Goal: Use online tool/utility: Utilize a website feature to perform a specific function

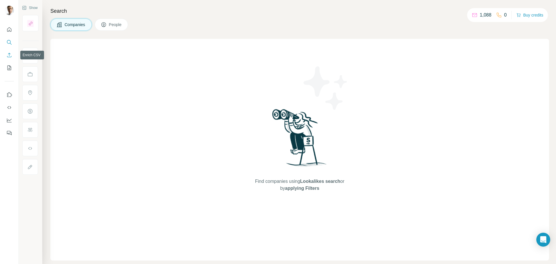
click at [10, 55] on icon "Enrich CSV" at bounding box center [9, 55] width 6 height 6
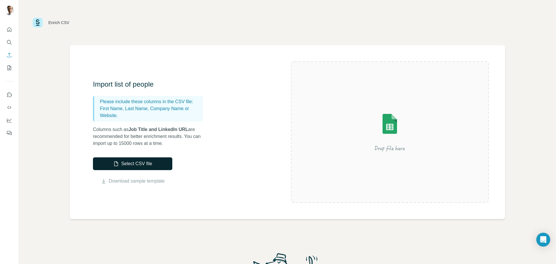
click at [151, 163] on button "Select CSV file" at bounding box center [132, 163] width 79 height 13
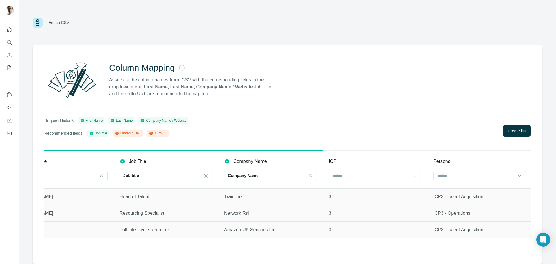
scroll to position [0, 246]
click at [525, 125] on button "Create list" at bounding box center [517, 131] width 28 height 12
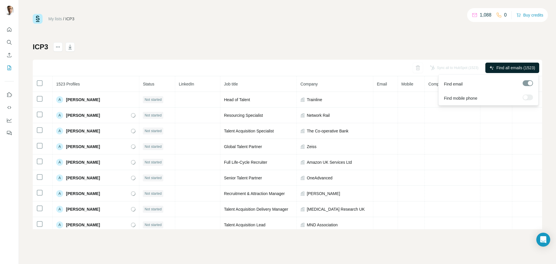
click at [509, 67] on span "Find all emails (1523)" at bounding box center [515, 68] width 39 height 6
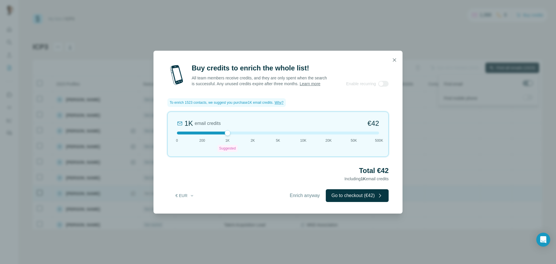
click at [304, 199] on span "Enrich anyway" at bounding box center [305, 195] width 30 height 7
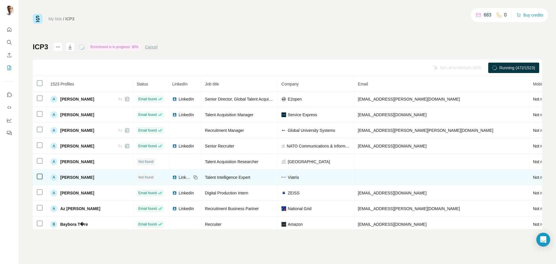
scroll to position [1968, 0]
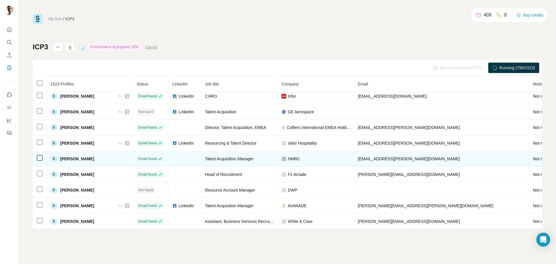
scroll to position [2368, 0]
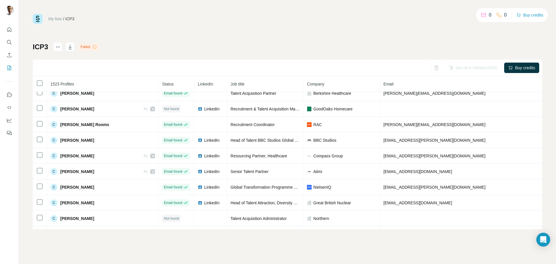
scroll to position [3462, 0]
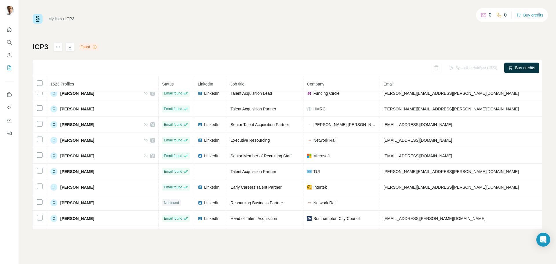
click at [95, 47] on icon at bounding box center [94, 47] width 5 height 5
click at [70, 47] on icon "button" at bounding box center [70, 48] width 3 height 2
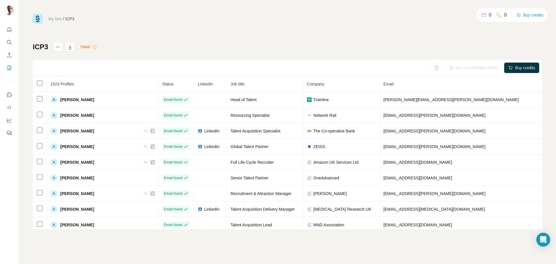
click at [528, 40] on div "My lists / ICP3 0 0 Buy credits ICP3 Failed Sync all to HubSpot (1523) Buy cred…" at bounding box center [287, 121] width 509 height 215
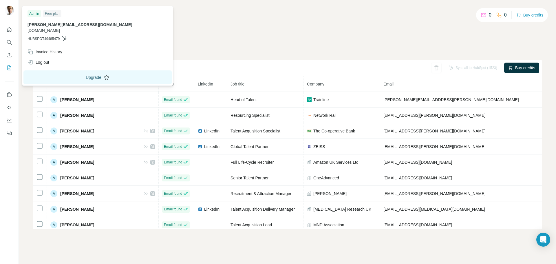
click at [73, 72] on button "Upgrade" at bounding box center [97, 77] width 148 height 14
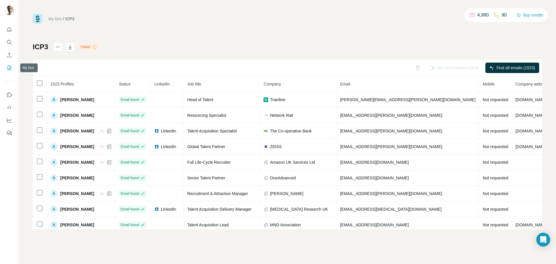
click at [9, 68] on icon "My lists" at bounding box center [9, 68] width 6 height 6
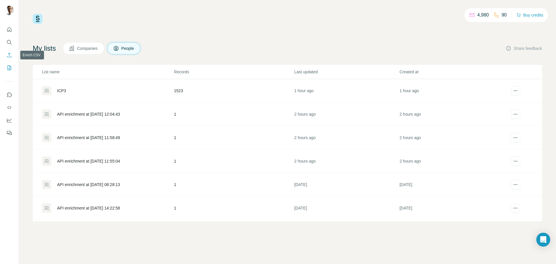
click at [10, 52] on button "Enrich CSV" at bounding box center [9, 55] width 9 height 10
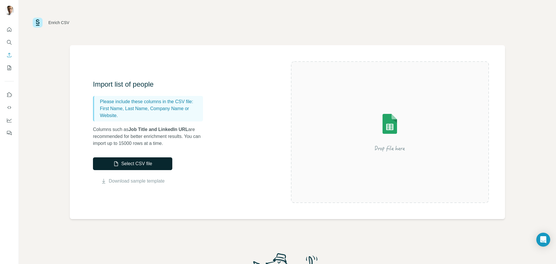
click at [140, 162] on button "Select CSV file" at bounding box center [132, 163] width 79 height 13
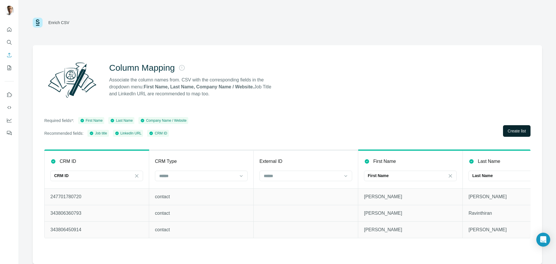
click at [524, 136] on button "Create list" at bounding box center [517, 131] width 28 height 12
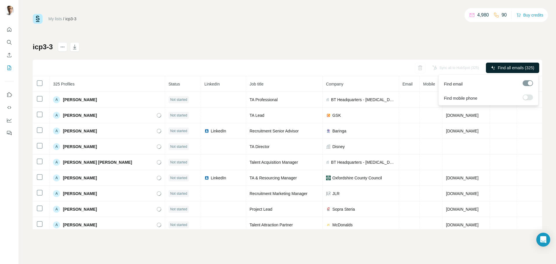
click at [510, 67] on span "Find all emails (325)" at bounding box center [516, 68] width 36 height 6
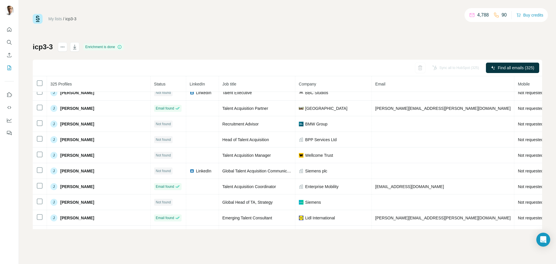
scroll to position [1331, 0]
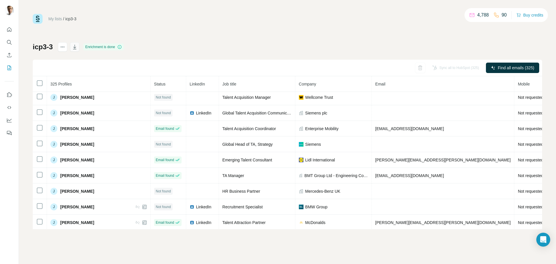
click at [75, 48] on icon "button" at bounding box center [75, 47] width 6 height 6
